Goal: Task Accomplishment & Management: Complete application form

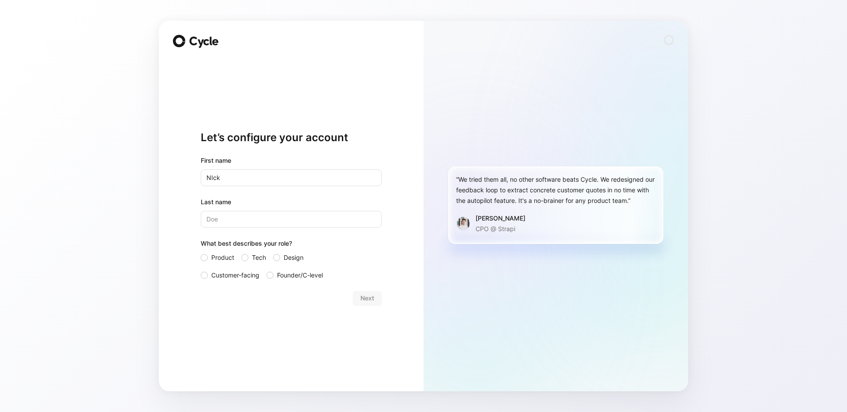
type input "NIck"
type input "[PERSON_NAME]"
click at [238, 254] on div "Product Tech Design Customer-facing Founder/C-level" at bounding box center [291, 266] width 181 height 28
click at [247, 255] on div at bounding box center [244, 257] width 7 height 7
click at [241, 252] on input "Tech" at bounding box center [241, 252] width 0 height 0
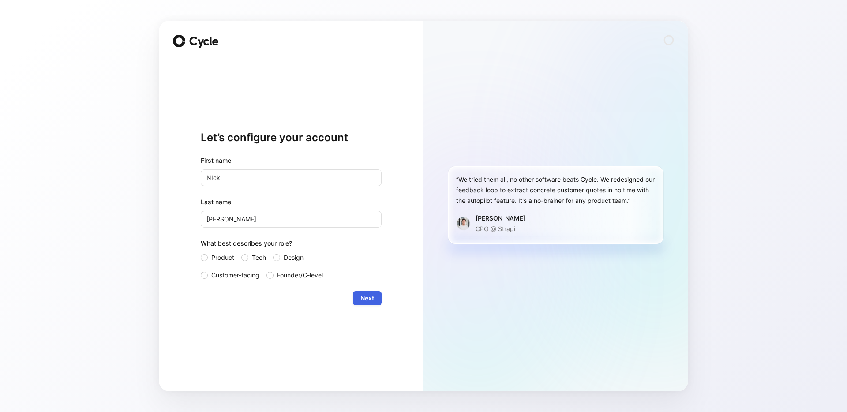
click at [372, 300] on span "Next" at bounding box center [367, 298] width 14 height 11
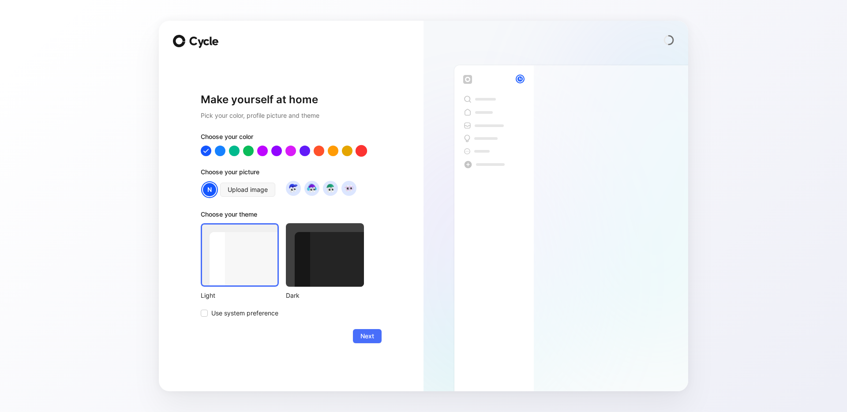
click at [363, 151] on div at bounding box center [361, 150] width 11 height 11
click at [206, 151] on div at bounding box center [205, 150] width 11 height 11
click at [214, 151] on div at bounding box center [291, 151] width 181 height 11
click at [217, 151] on div at bounding box center [219, 150] width 11 height 11
click at [229, 152] on div at bounding box center [291, 151] width 181 height 11
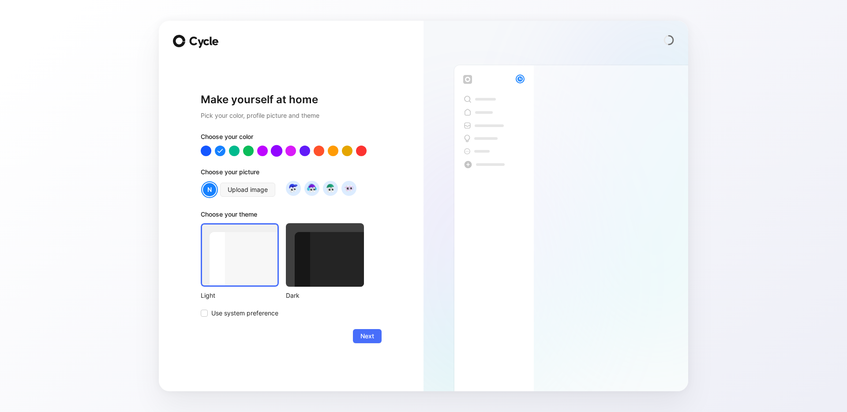
click at [281, 153] on div at bounding box center [276, 150] width 11 height 11
click at [311, 190] on img at bounding box center [312, 188] width 12 height 12
click at [308, 249] on div at bounding box center [325, 255] width 78 height 64
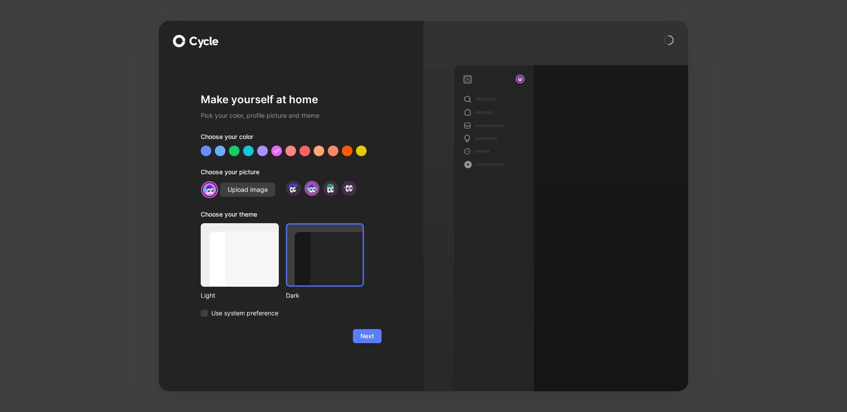
click at [366, 330] on button "Next" at bounding box center [367, 336] width 29 height 14
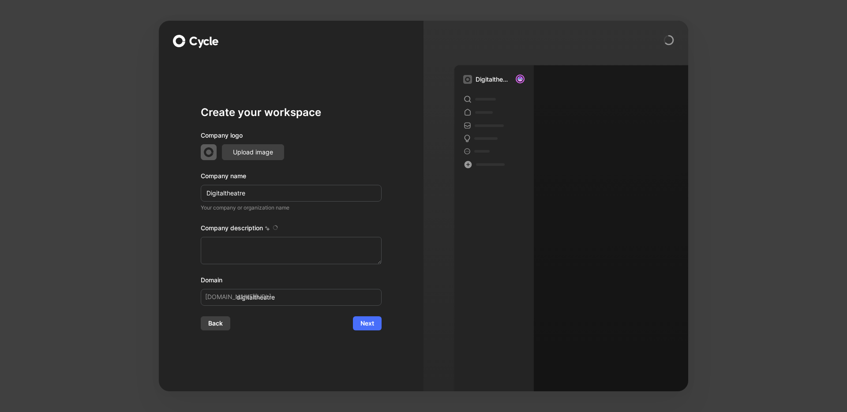
type textarea "Digital Theatre, founded in [DATE], aims to make world-class theatre accessible…"
click at [263, 189] on input "Digitaltheatre" at bounding box center [291, 193] width 181 height 17
type input "D"
type input "d"
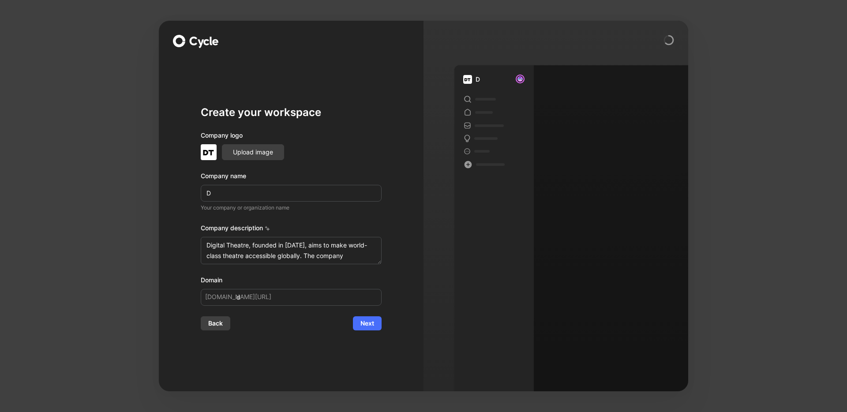
type input "Di"
type input "di"
type input "Dig"
type input "dig"
type input "Digi"
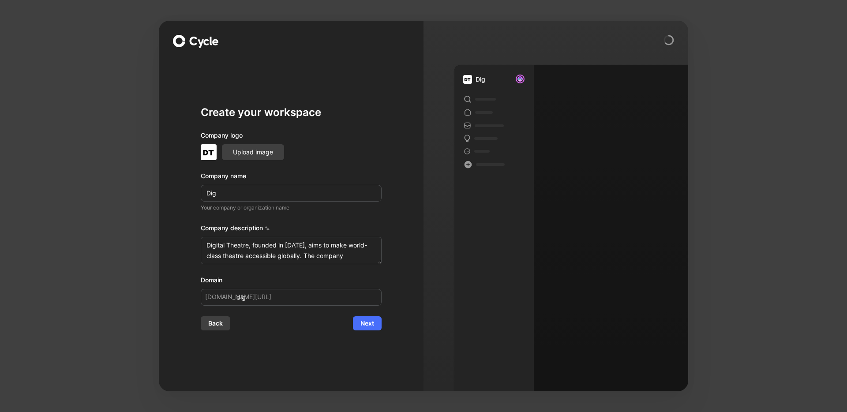
type input "digi"
type input "Digit"
type input "digit"
type input "Digita"
type input "digita"
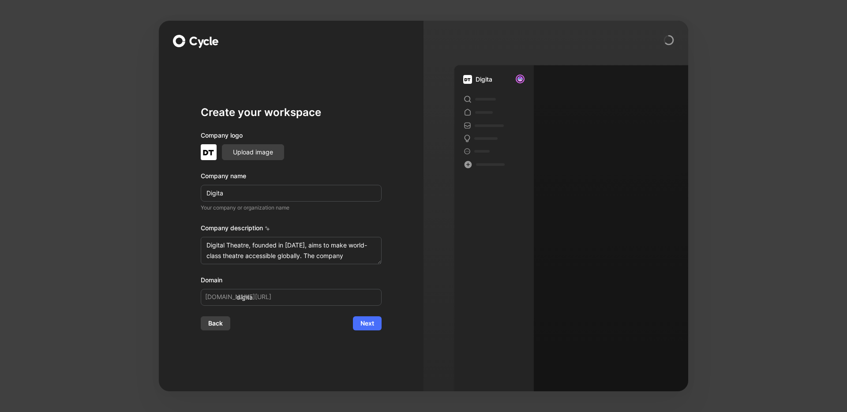
type input "Digital"
type input "digital"
type input "Digital T"
type input "digital-t"
type input "Digital Th"
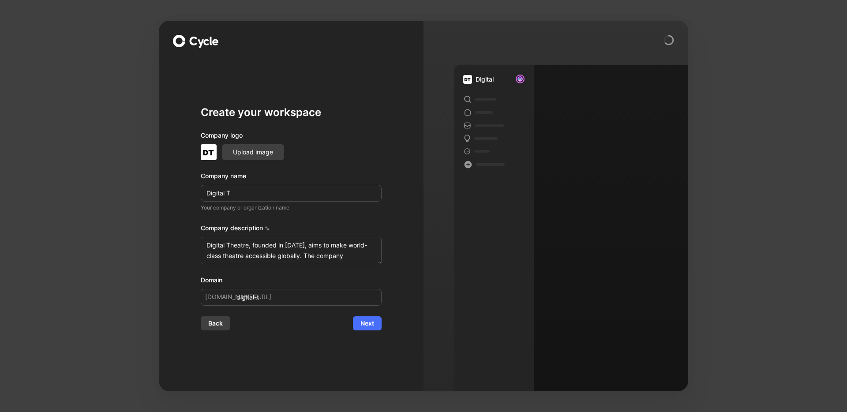
type input "digital-th"
type input "Digital The"
type input "digital-the"
type input "Digital Thea"
type input "digital-thea"
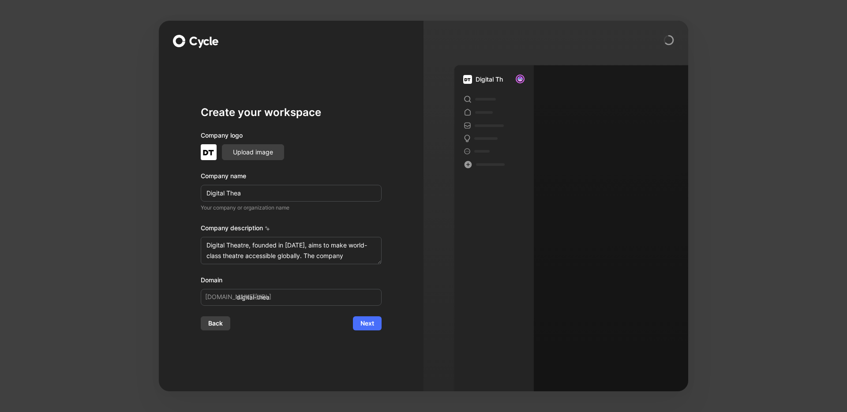
type input "Digital Theat"
type input "digital-theat"
type input "Digital Theatr"
type input "digital-theatr"
type input "Digital Theatre"
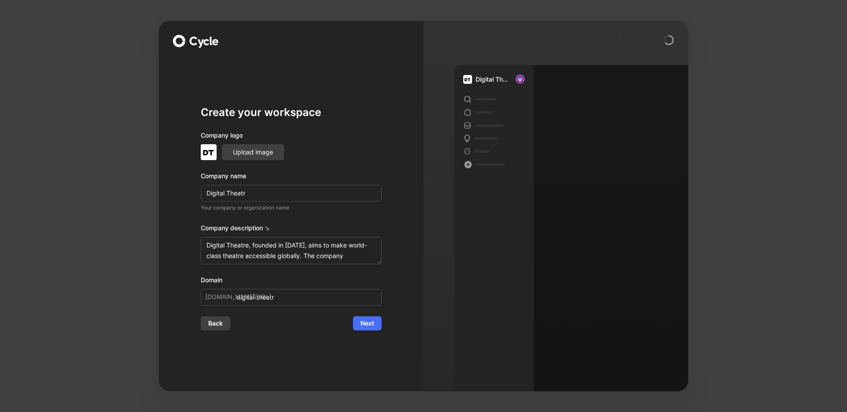
type input "digital-theatre"
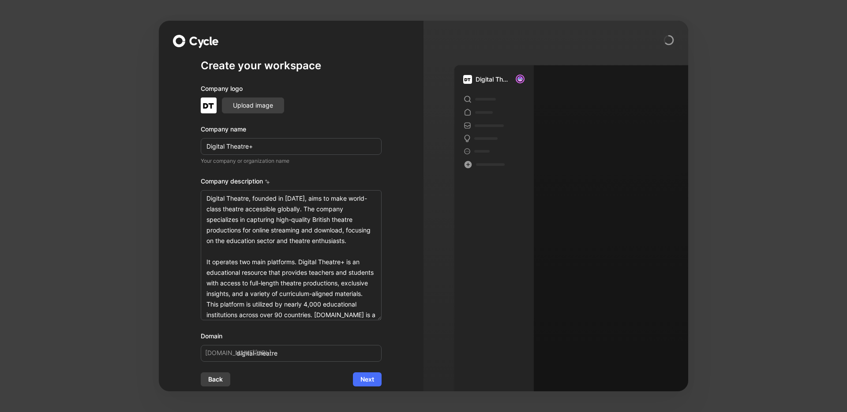
drag, startPoint x: 378, startPoint y: 261, endPoint x: 364, endPoint y: 364, distance: 103.8
click at [364, 364] on form "Company logo Upload image Company name Digital Theatre+ Your company or organiz…" at bounding box center [291, 234] width 181 height 303
type input "Digital Theatre+"
click at [364, 383] on span "Next" at bounding box center [367, 379] width 14 height 11
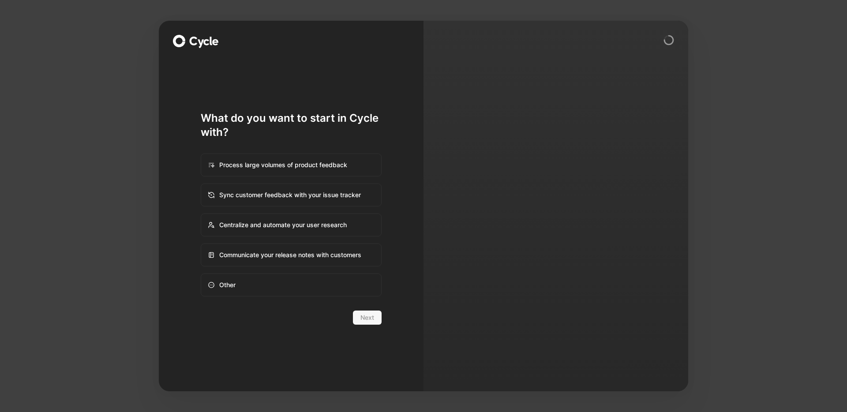
click at [339, 229] on div "Centralize and automate your user research" at bounding box center [291, 224] width 179 height 21
click at [202, 214] on input "Centralize and automate your user research" at bounding box center [201, 214] width 0 height 0
radio input "true"
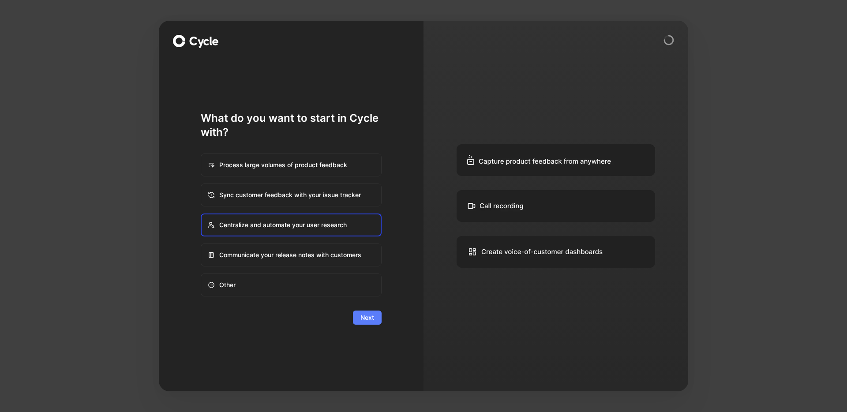
click at [373, 315] on span "Next" at bounding box center [367, 317] width 14 height 11
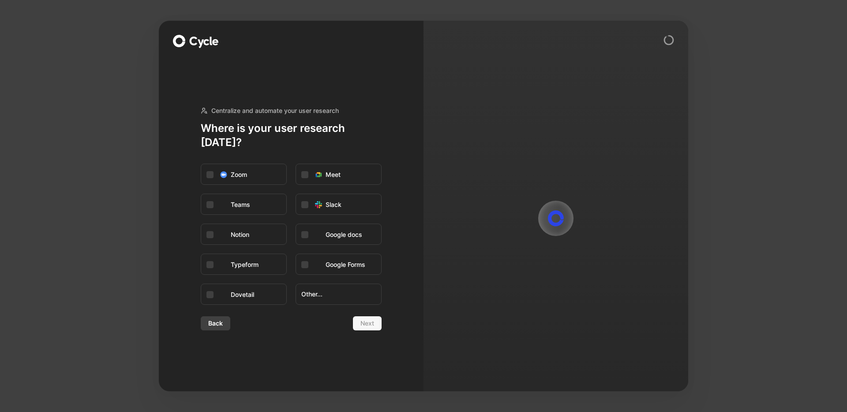
click at [372, 316] on div "Back Next" at bounding box center [291, 323] width 181 height 14
click at [357, 292] on span "Other..." at bounding box center [338, 294] width 75 height 11
click at [229, 316] on button "Back" at bounding box center [216, 323] width 30 height 14
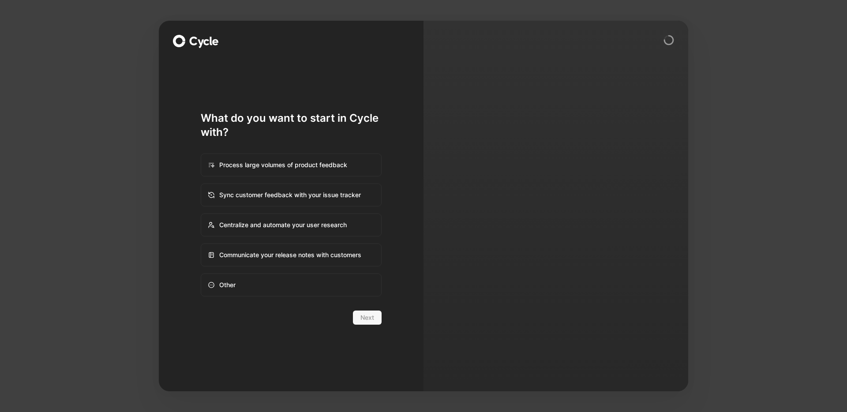
click at [273, 279] on div "Other" at bounding box center [291, 284] width 179 height 21
click at [202, 274] on input "Other" at bounding box center [201, 274] width 0 height 0
radio input "true"
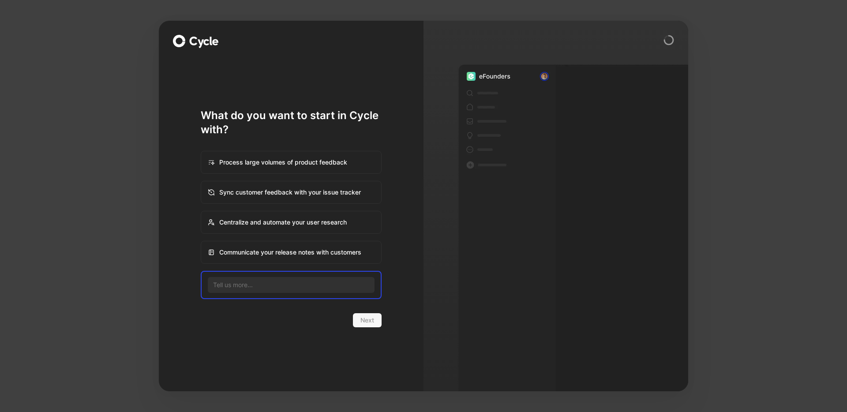
click at [283, 284] on input at bounding box center [291, 285] width 167 height 16
type input "Centralise all the ideas that folk are having"
click at [380, 320] on button "Next" at bounding box center [367, 320] width 29 height 14
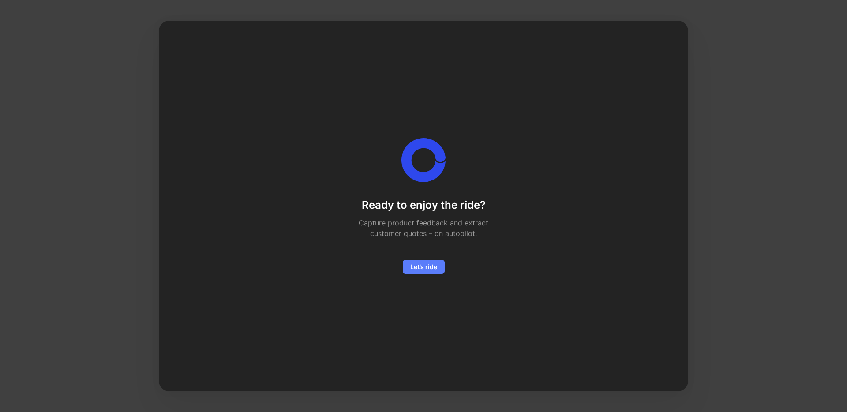
click at [428, 260] on button "Let’s ride" at bounding box center [424, 267] width 42 height 14
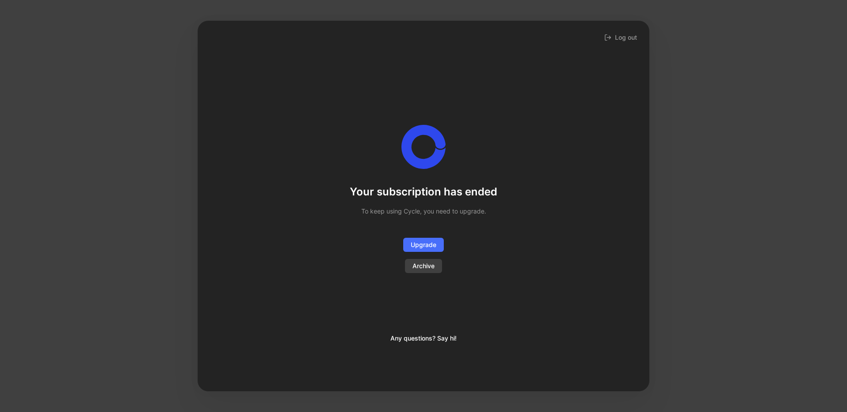
click at [428, 265] on span "Archive" at bounding box center [424, 266] width 22 height 11
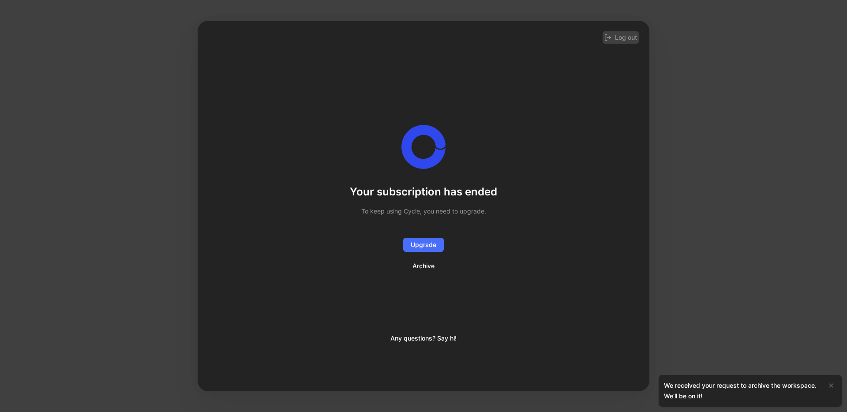
click at [621, 35] on button "Log out" at bounding box center [621, 37] width 36 height 12
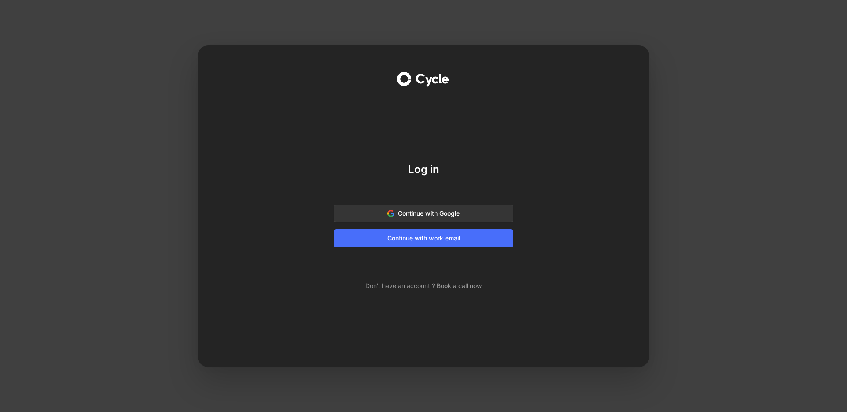
click at [725, 121] on div "Log in Continue with Google Continue with work email Don’t have an account ? Bo…" at bounding box center [423, 206] width 847 height 412
